Goal: Task Accomplishment & Management: Manage account settings

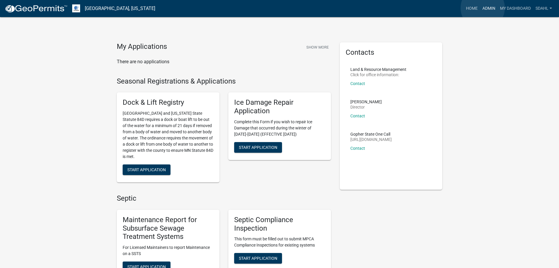
click at [485, 7] on link "Admin" at bounding box center [489, 8] width 18 height 11
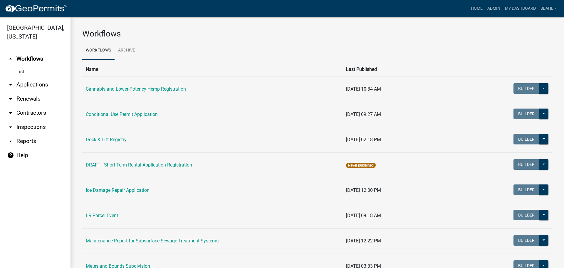
click at [37, 84] on link "arrow_drop_down Applications" at bounding box center [35, 85] width 70 height 14
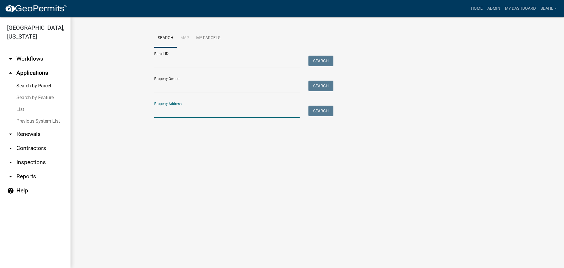
drag, startPoint x: 183, startPoint y: 111, endPoint x: 183, endPoint y: 107, distance: 4.1
click at [183, 111] on input "Property Address:" at bounding box center [226, 111] width 145 height 12
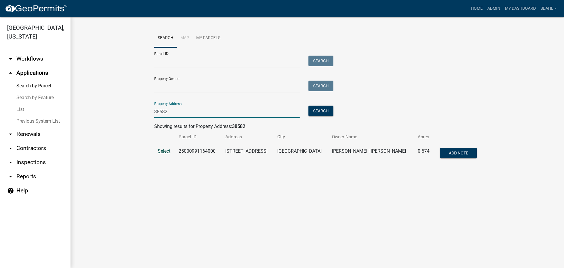
type input "38582"
click at [165, 152] on span "Select" at bounding box center [164, 151] width 13 height 6
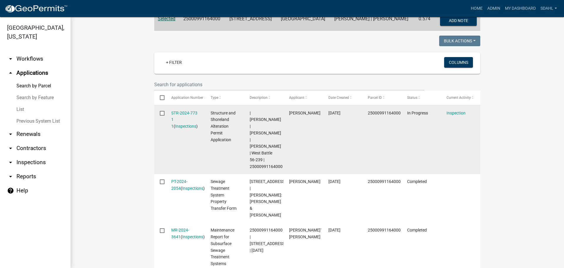
scroll to position [147, 0]
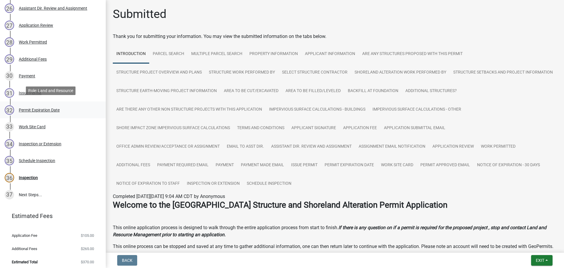
scroll to position [548, 0]
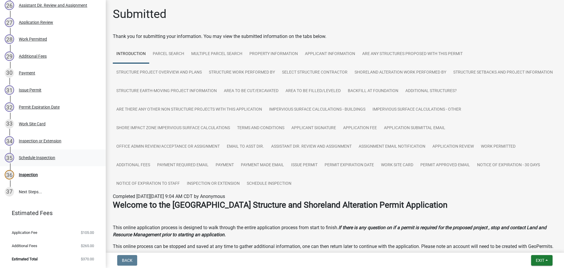
click at [43, 156] on div "Schedule Inspection" at bounding box center [37, 157] width 36 height 4
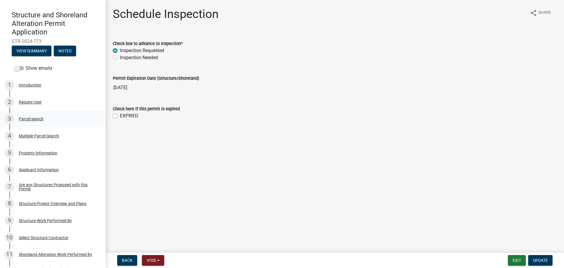
scroll to position [0, 0]
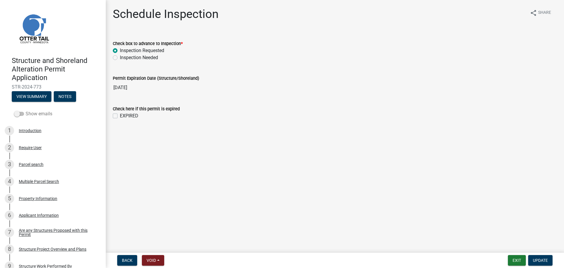
click at [26, 112] on label "Show emails" at bounding box center [33, 113] width 38 height 7
click at [14, 114] on span at bounding box center [19, 114] width 10 height 4
click at [26, 110] on input "Show emails" at bounding box center [26, 110] width 0 height 0
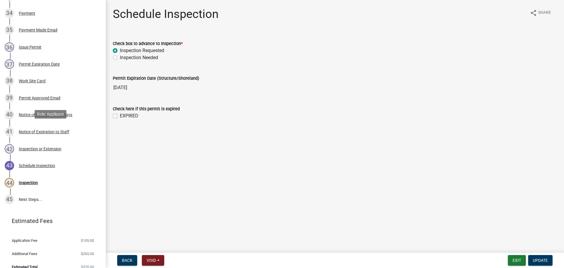
scroll to position [683, 0]
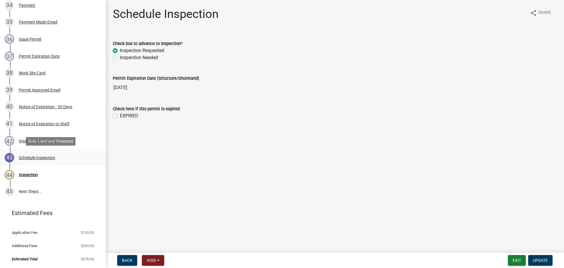
click at [47, 156] on div "Schedule Inspection" at bounding box center [37, 157] width 36 height 4
click at [32, 172] on div "44 Inspection" at bounding box center [51, 174] width 92 height 9
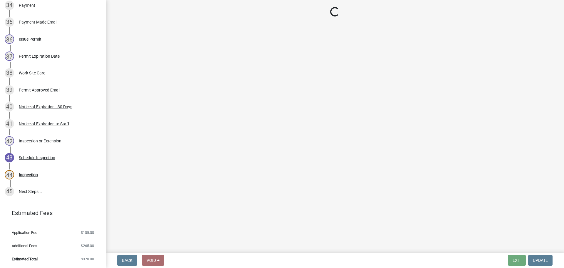
select select "710d5f49-2663-4e73-9718-d0c4e189f5ed"
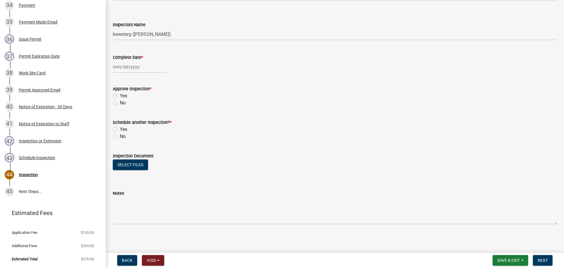
scroll to position [68, 0]
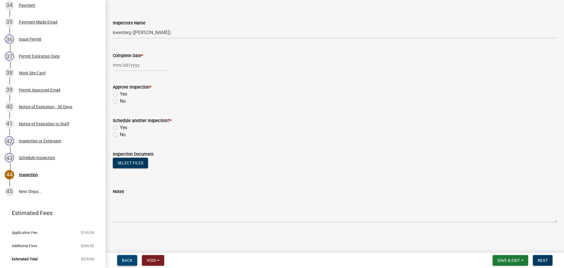
click at [131, 260] on span "Back" at bounding box center [127, 260] width 11 height 5
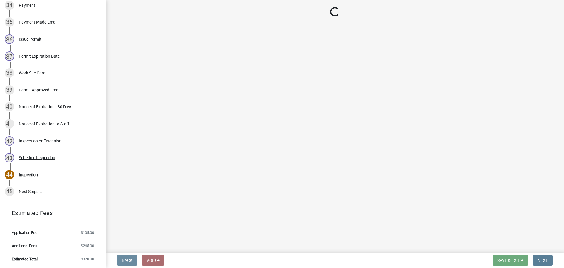
scroll to position [0, 0]
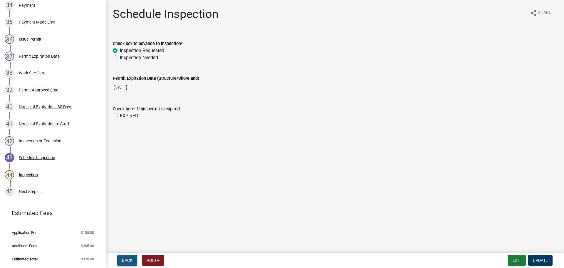
click at [131, 260] on span "Back" at bounding box center [127, 260] width 11 height 5
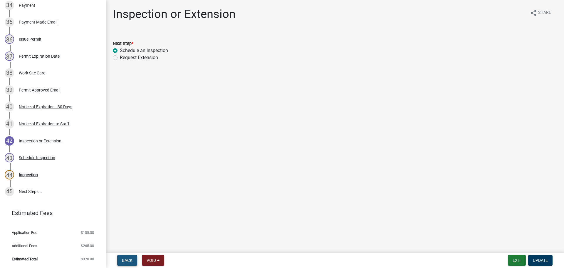
click at [131, 260] on span "Back" at bounding box center [127, 260] width 11 height 5
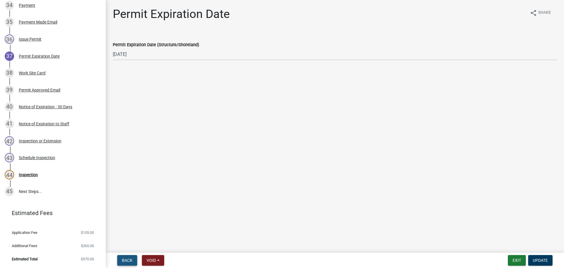
click at [131, 260] on span "Back" at bounding box center [127, 260] width 11 height 5
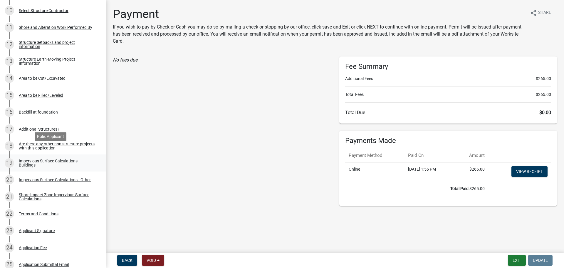
scroll to position [8, 0]
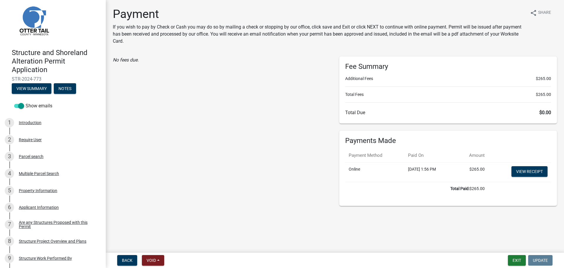
click at [38, 82] on span "STR-2024-773" at bounding box center [53, 79] width 82 height 6
click at [37, 85] on button "View Summary" at bounding box center [32, 88] width 40 height 11
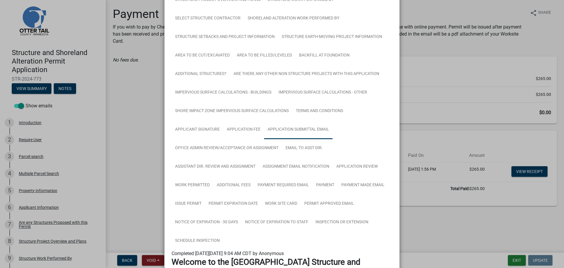
scroll to position [117, 0]
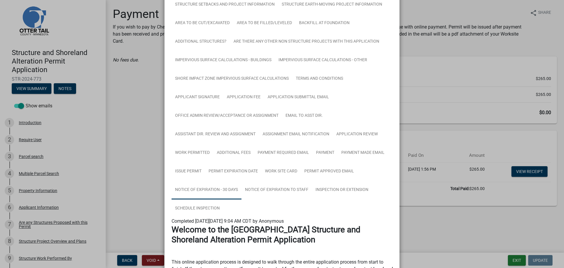
click at [212, 192] on link "Notice of Expiration - 30 Days" at bounding box center [207, 189] width 70 height 19
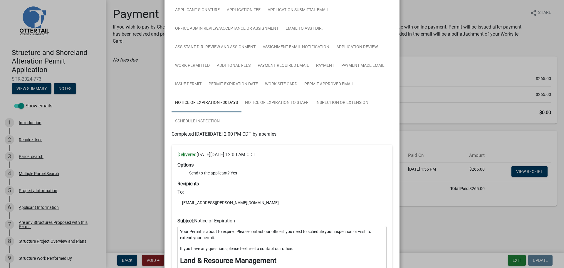
scroll to position [187, 0]
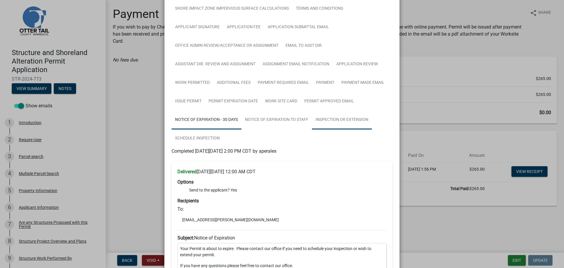
click at [334, 118] on link "Inspection or Extension" at bounding box center [342, 119] width 60 height 19
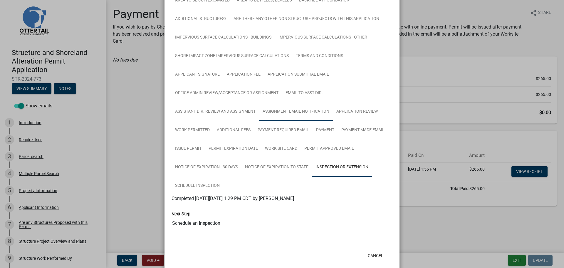
scroll to position [150, 0]
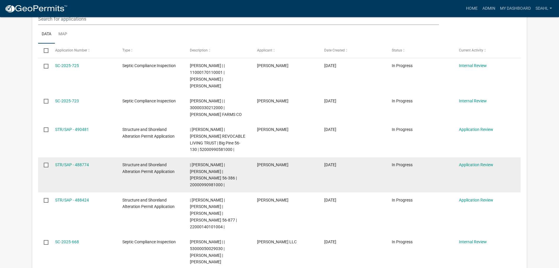
scroll to position [294, 0]
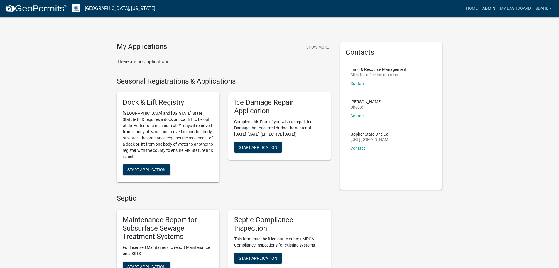
click at [490, 11] on link "Admin" at bounding box center [489, 8] width 18 height 11
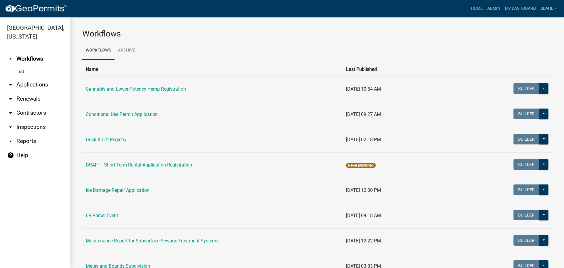
click at [38, 85] on link "arrow_drop_down Applications" at bounding box center [35, 85] width 70 height 14
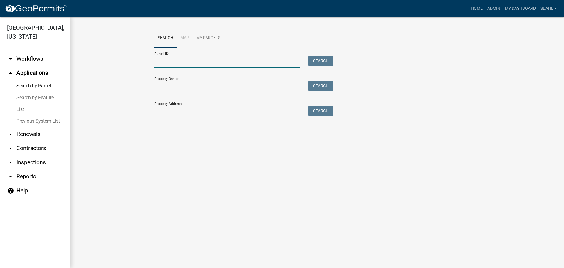
click at [182, 61] on input "Parcel ID:" at bounding box center [226, 62] width 145 height 12
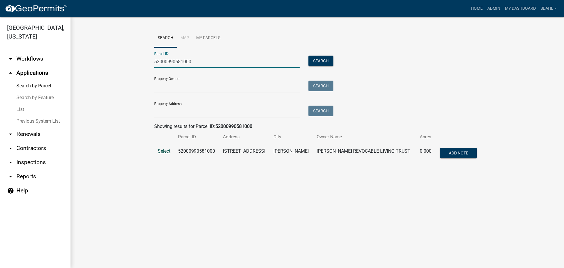
type input "52000990581000"
click at [162, 150] on span "Select" at bounding box center [164, 151] width 13 height 6
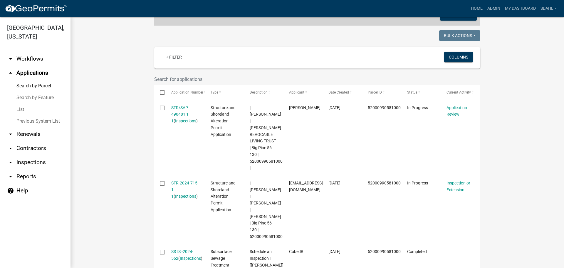
scroll to position [176, 0]
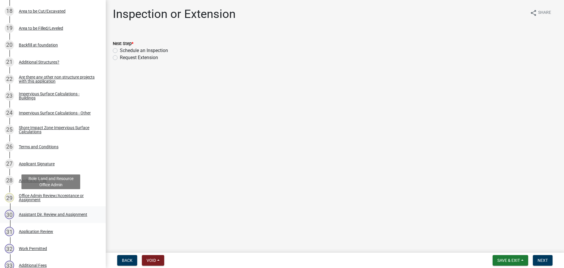
scroll to position [411, 0]
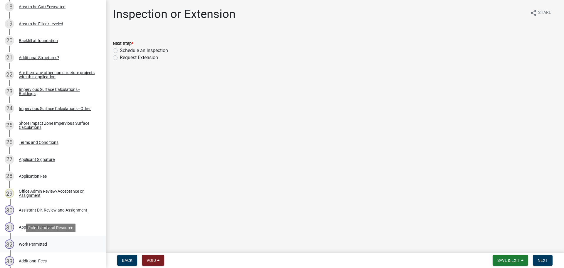
click at [42, 242] on div "Work Permitted" at bounding box center [33, 244] width 28 height 4
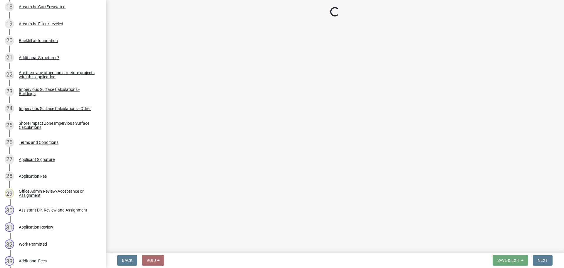
select select "f6a741f6-6d10-4601-9562-2e8ce244b7e0"
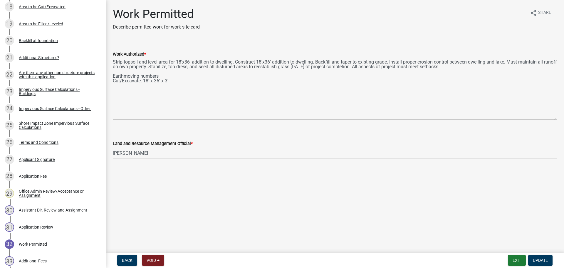
drag, startPoint x: 554, startPoint y: 84, endPoint x: 547, endPoint y: 119, distance: 35.3
click at [547, 119] on textarea "Strip topsoil and level area for 18'x36' addition to dwelling. Construct 18'x36…" at bounding box center [335, 89] width 444 height 62
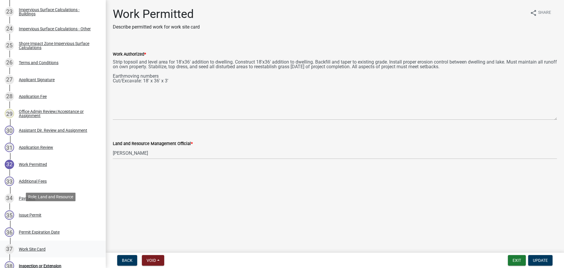
scroll to position [558, 0]
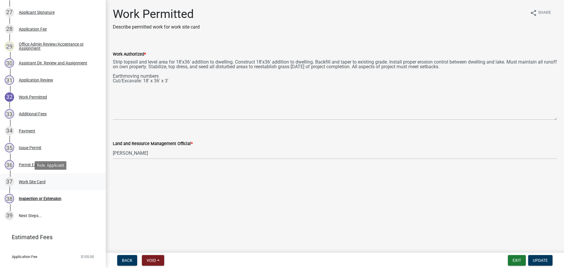
click at [38, 179] on div "Work Site Card" at bounding box center [32, 181] width 27 height 4
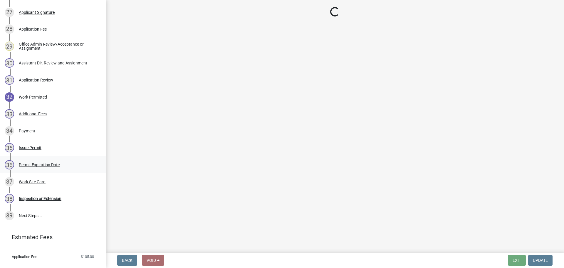
click at [33, 163] on div "Permit Expiration Date" at bounding box center [39, 164] width 41 height 4
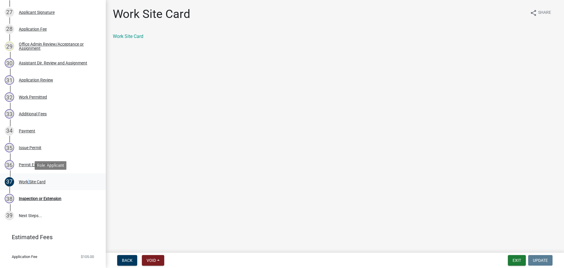
click at [27, 181] on div "Work Site Card" at bounding box center [32, 181] width 27 height 4
click at [33, 164] on div "Permit Expiration Date" at bounding box center [39, 164] width 41 height 4
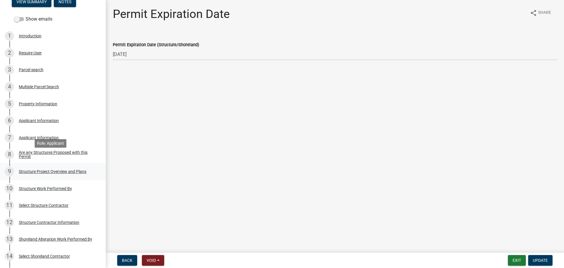
scroll to position [88, 0]
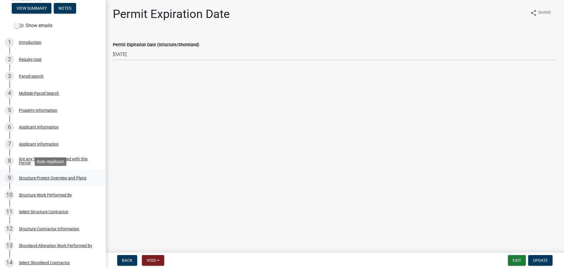
click at [58, 176] on div "Structure Project Overview and Plans" at bounding box center [53, 178] width 68 height 4
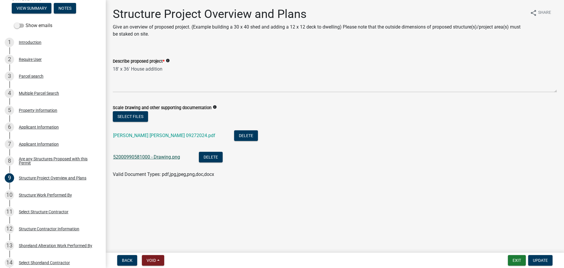
click at [139, 156] on link "52000990581000 - Drawing.png" at bounding box center [146, 157] width 67 height 6
click at [136, 135] on link "Hunt Tim Pam 09272024.pdf" at bounding box center [164, 135] width 102 height 6
click at [27, 77] on div "Parcel search" at bounding box center [31, 76] width 25 height 4
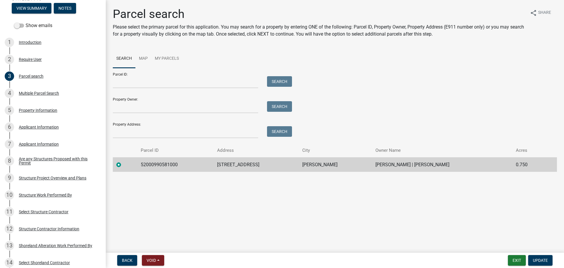
click at [161, 163] on td "52000990581000" at bounding box center [175, 164] width 76 height 14
click at [161, 164] on td "52000990581000" at bounding box center [175, 164] width 76 height 14
copy td "52000990581000"
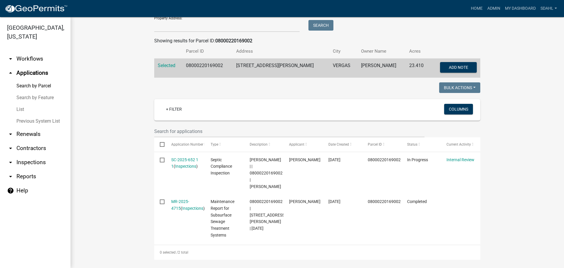
scroll to position [102, 0]
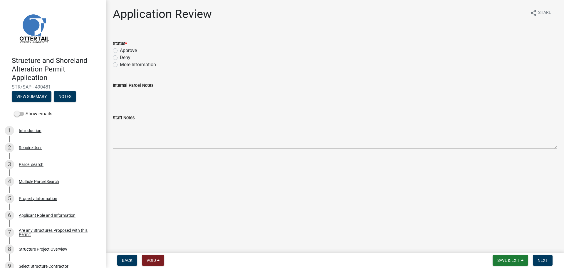
click at [441, 214] on main "Application Review share Share Status * Approve Deny More Information Internal …" at bounding box center [335, 125] width 458 height 250
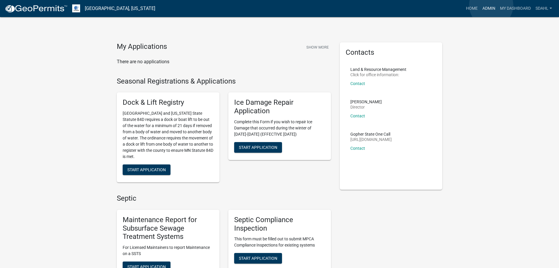
click at [492, 6] on link "Admin" at bounding box center [489, 8] width 18 height 11
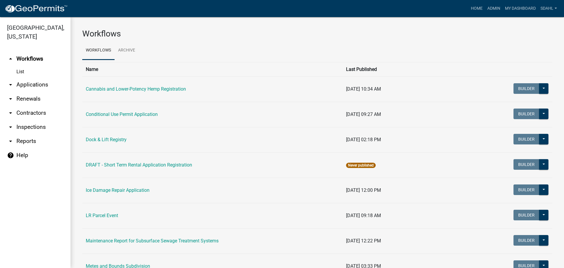
click at [36, 82] on link "arrow_drop_down Applications" at bounding box center [35, 85] width 70 height 14
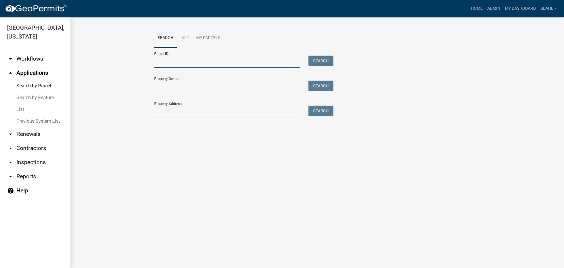
click at [176, 64] on input "Parcel ID:" at bounding box center [226, 62] width 145 height 12
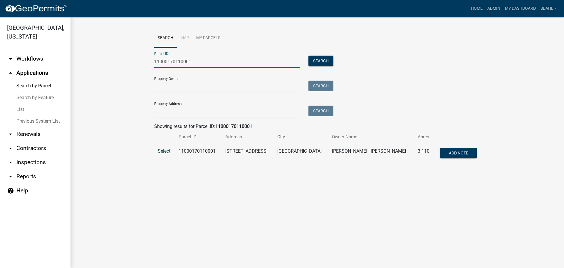
type input "11000170110001"
click at [165, 150] on span "Select" at bounding box center [164, 151] width 13 height 6
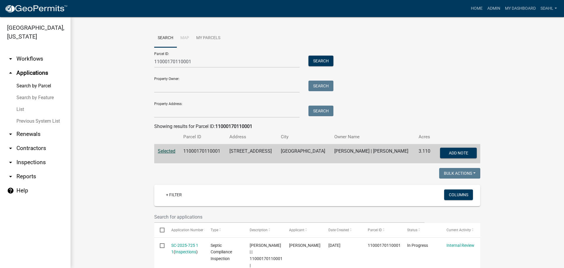
click at [369, 89] on div "Parcel ID: 11000170110001 Search Property Owner: Search Property Address: Search" at bounding box center [317, 82] width 326 height 70
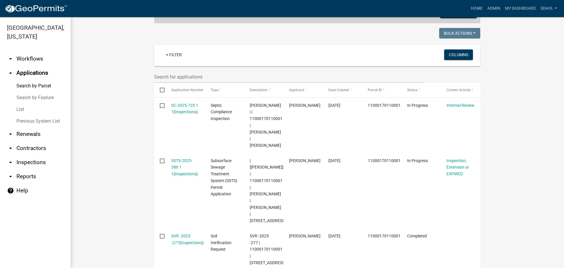
scroll to position [150, 0]
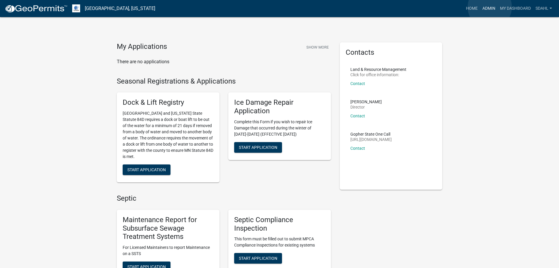
click at [490, 7] on link "Admin" at bounding box center [489, 8] width 18 height 11
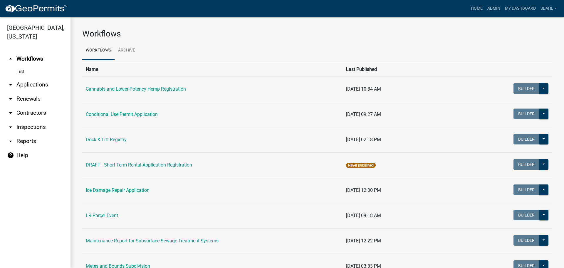
click at [38, 86] on link "arrow_drop_down Applications" at bounding box center [35, 85] width 70 height 14
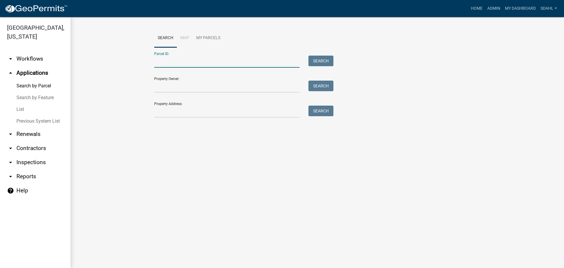
click at [228, 59] on input "Parcel ID:" at bounding box center [226, 62] width 145 height 12
paste input "02000230178000"
type input "02000230178000"
click at [326, 59] on button "Search" at bounding box center [320, 61] width 25 height 11
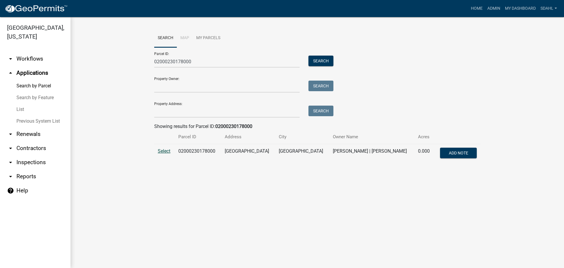
click at [164, 152] on span "Select" at bounding box center [164, 151] width 13 height 6
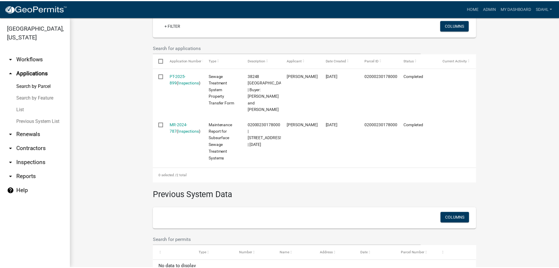
scroll to position [176, 0]
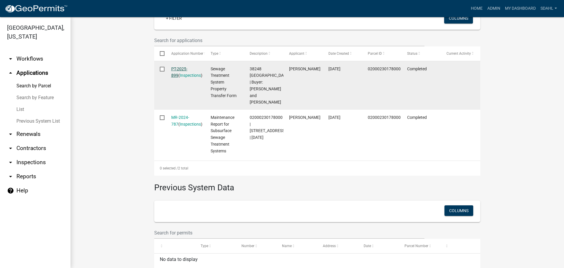
click at [182, 67] on link "PT-2025-899" at bounding box center [179, 71] width 16 height 11
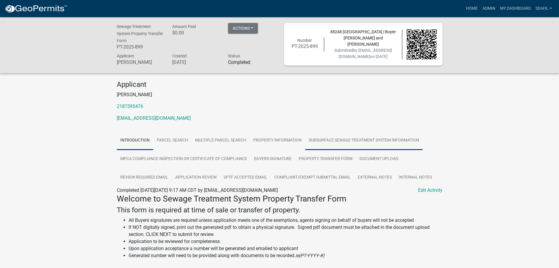
click at [341, 135] on link "Subsurface Sewage Treatment System Information" at bounding box center [363, 140] width 117 height 19
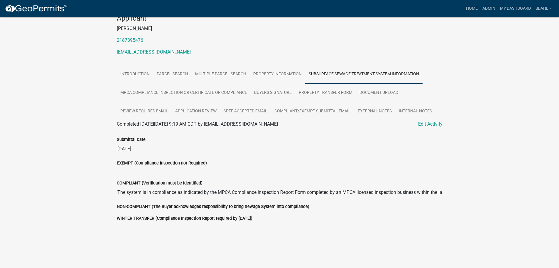
scroll to position [68, 0]
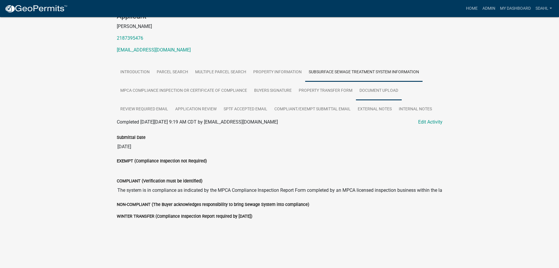
click at [367, 91] on link "Document Upload" at bounding box center [379, 90] width 46 height 19
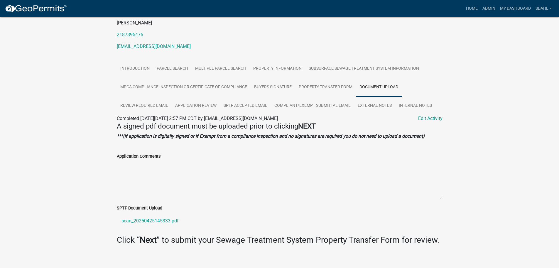
scroll to position [78, 0]
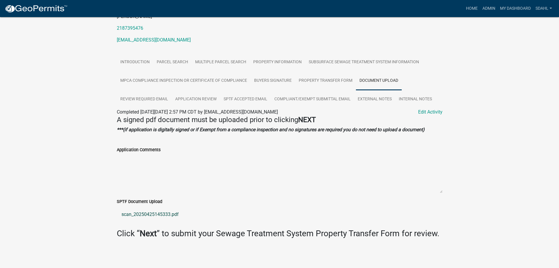
click at [141, 212] on link "scan_20250425145333.pdf" at bounding box center [280, 214] width 326 height 14
click at [259, 56] on link "Property Information" at bounding box center [278, 62] width 56 height 19
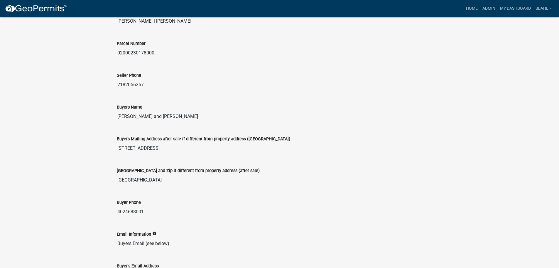
scroll to position [206, 0]
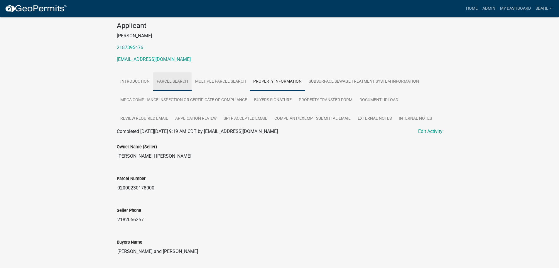
click at [180, 82] on link "Parcel search" at bounding box center [172, 81] width 38 height 19
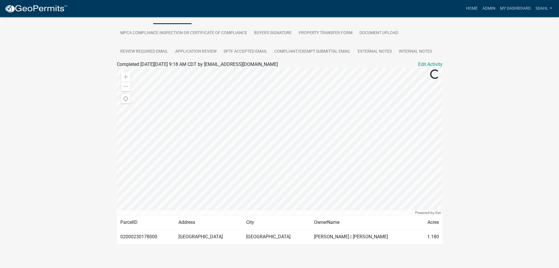
scroll to position [131, 0]
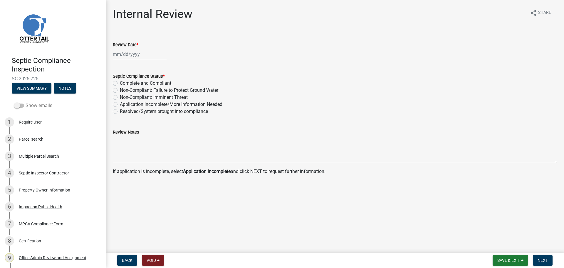
click at [40, 106] on label "Show emails" at bounding box center [33, 105] width 38 height 7
click at [26, 102] on input "Show emails" at bounding box center [26, 102] width 0 height 0
click at [28, 139] on div "Parcel search" at bounding box center [31, 139] width 25 height 4
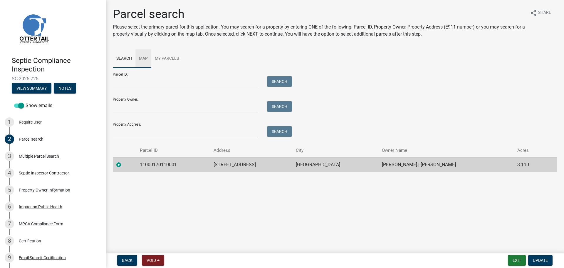
click at [142, 60] on link "Map" at bounding box center [143, 58] width 16 height 19
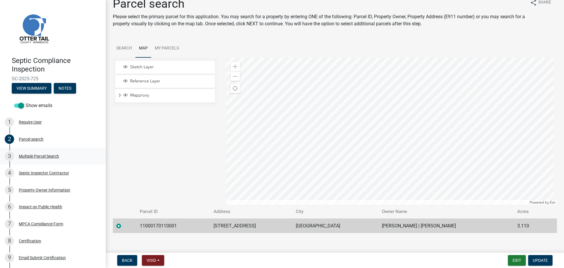
scroll to position [16, 0]
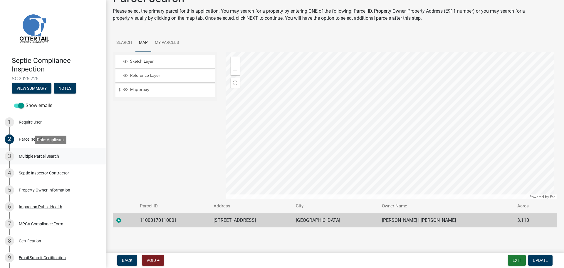
click at [34, 156] on div "Multiple Parcel Search" at bounding box center [39, 156] width 40 height 4
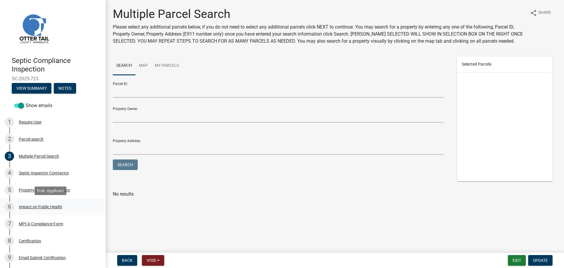
click at [40, 207] on div "Impact on Public Health" at bounding box center [40, 206] width 43 height 4
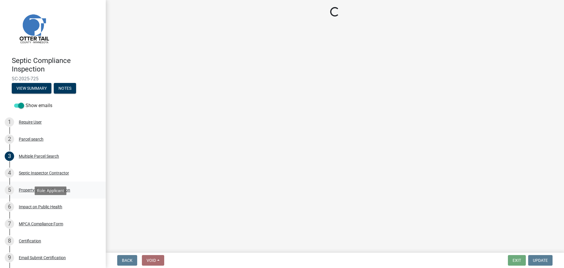
select select "1a7c86e4-cf6b-41f6-afe3-3c9098e6f82c"
select select "7d491a2b-e9f0-4952-b474-53ca749b22af"
select select "6e07b46b-a403-4f3e-b4fc-218acc732c01"
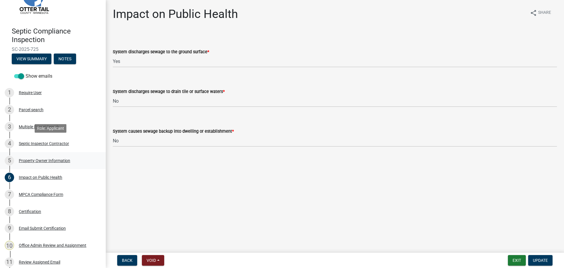
scroll to position [59, 0]
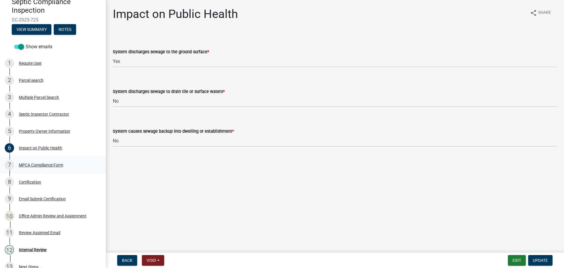
click at [49, 166] on div "MPCA Compliance Form" at bounding box center [41, 165] width 44 height 4
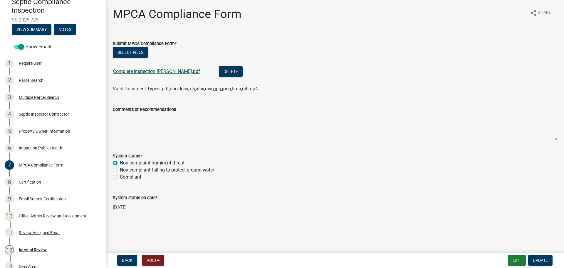
click at [156, 72] on link "Complete Inspection [PERSON_NAME].pdf" at bounding box center [156, 71] width 87 height 6
